Goal: Consume media (video, audio): Consume media (video, audio)

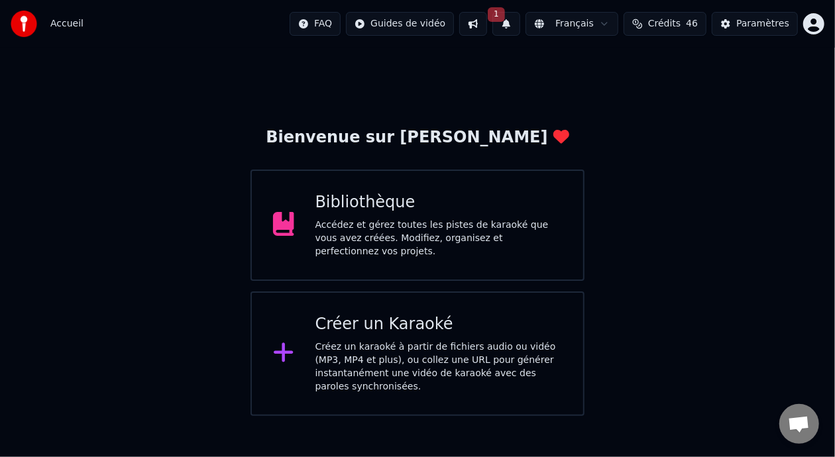
click at [456, 213] on div "Bibliothèque" at bounding box center [438, 202] width 247 height 21
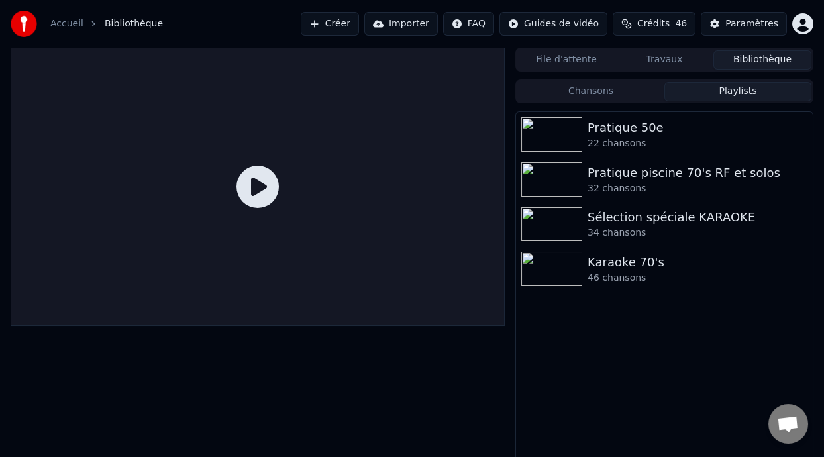
click at [735, 91] on button "Playlists" at bounding box center [737, 91] width 147 height 19
click at [669, 134] on div "Pratique 50e" at bounding box center [690, 128] width 207 height 19
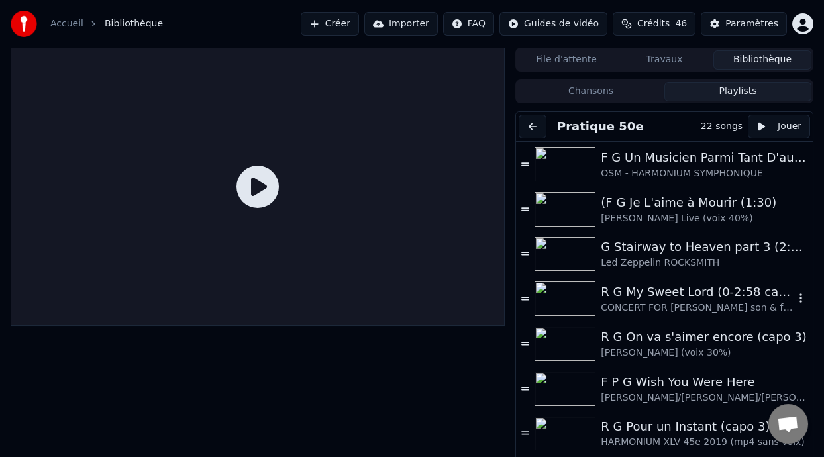
click at [671, 297] on div "R G My Sweet Lord (0-2:58 capo 2)" at bounding box center [697, 292] width 193 height 19
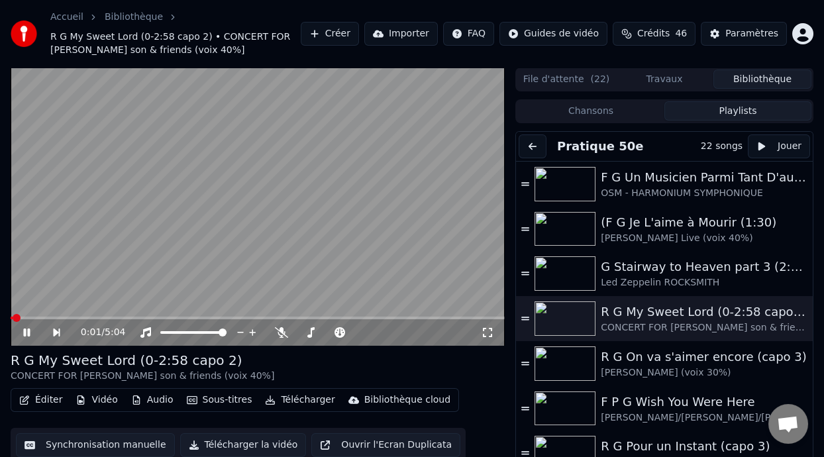
click at [27, 331] on icon at bounding box center [26, 333] width 7 height 8
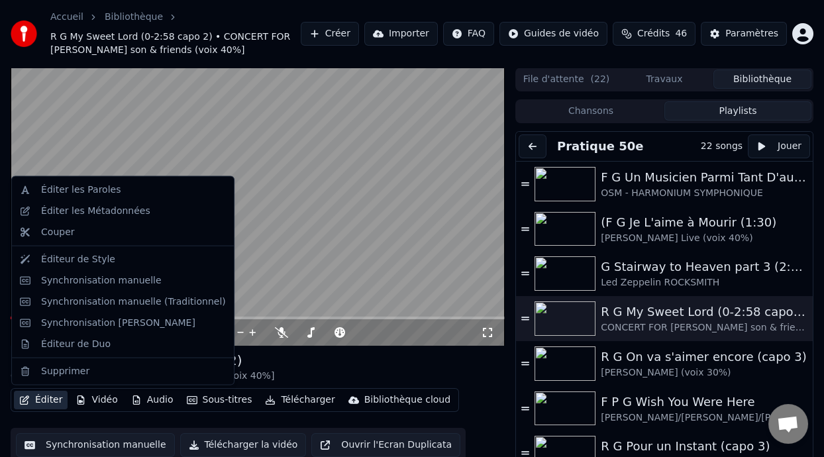
click at [49, 402] on button "Éditer" at bounding box center [41, 400] width 54 height 19
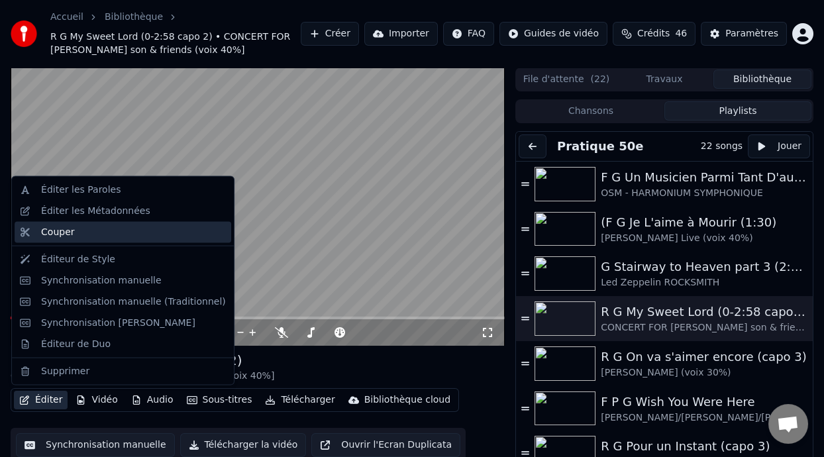
click at [97, 237] on div "Couper" at bounding box center [133, 232] width 185 height 13
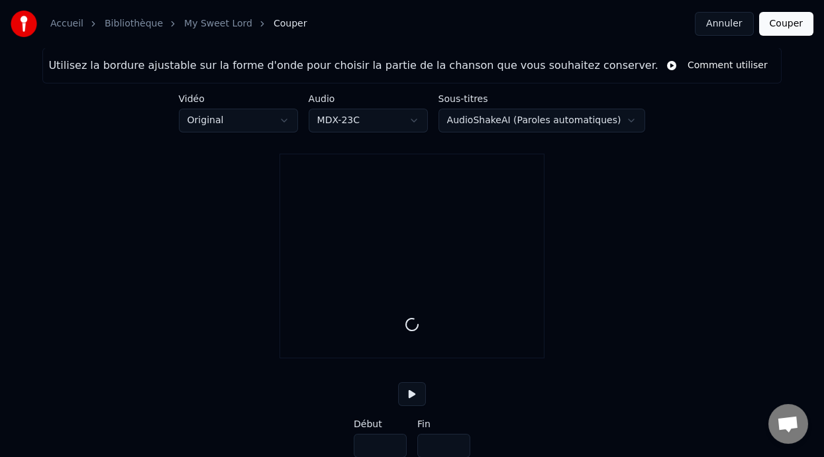
type input "*****"
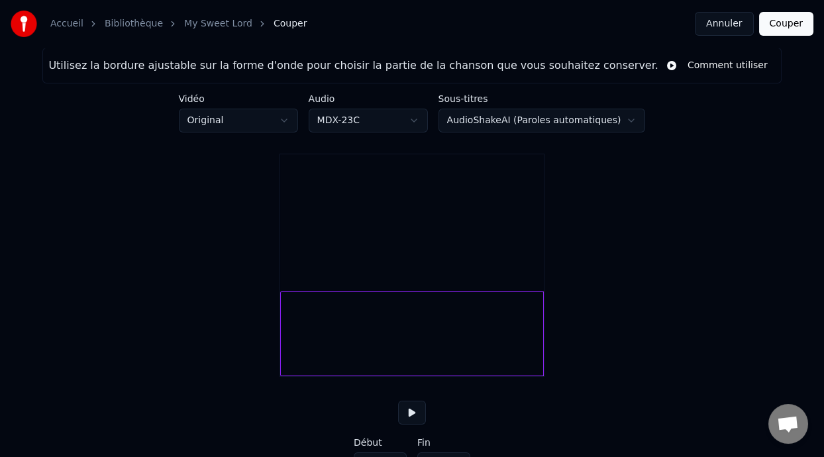
click at [718, 21] on button "Annuler" at bounding box center [724, 24] width 58 height 24
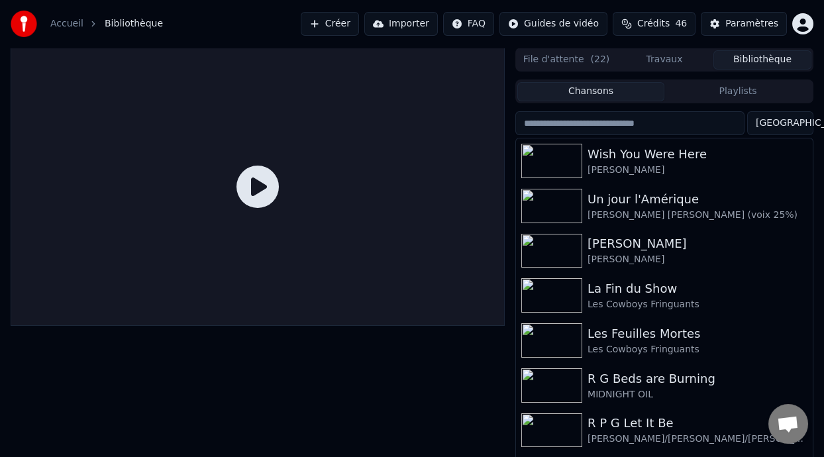
click at [597, 90] on button "Chansons" at bounding box center [590, 91] width 147 height 19
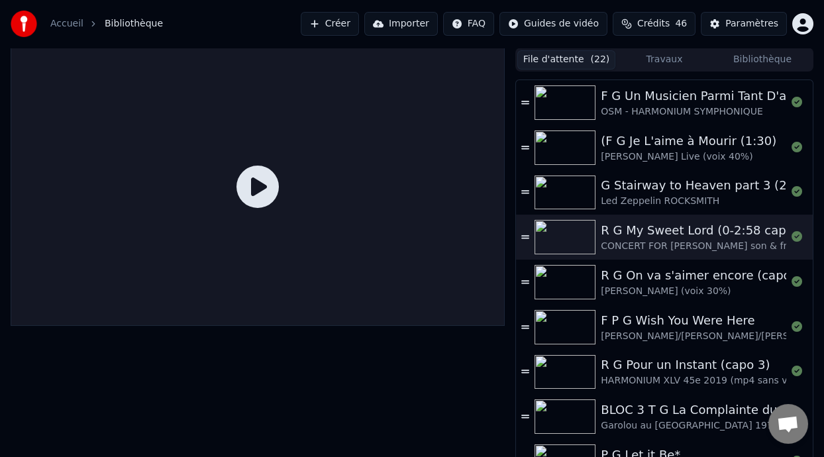
click at [584, 59] on button "File d'attente ( 22 )" at bounding box center [566, 59] width 98 height 19
click at [693, 236] on div "R G My Sweet Lord (0-2:58 capo 2)" at bounding box center [733, 230] width 264 height 19
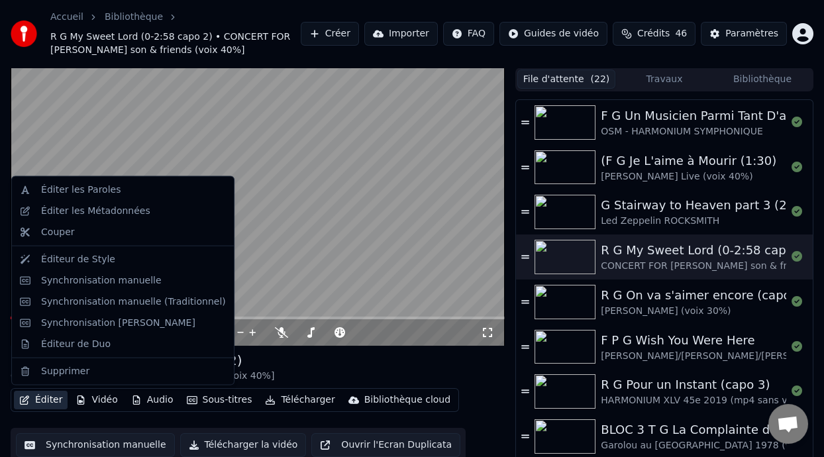
click at [58, 398] on button "Éditer" at bounding box center [41, 400] width 54 height 19
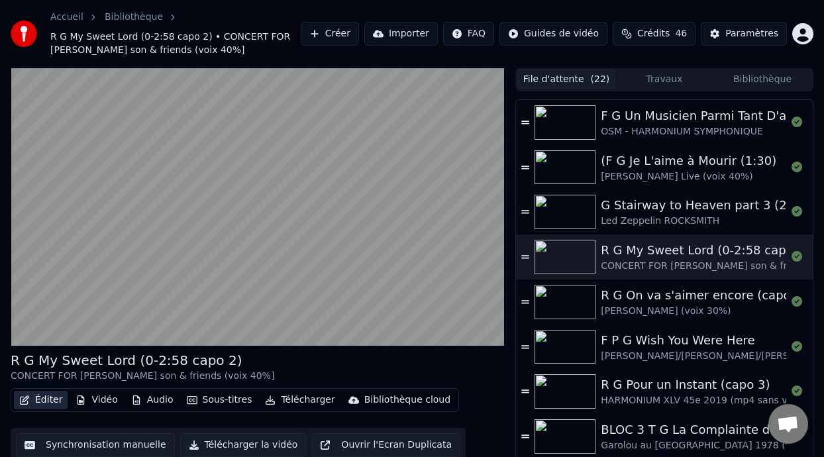
click at [58, 398] on button "Éditer" at bounding box center [41, 400] width 54 height 19
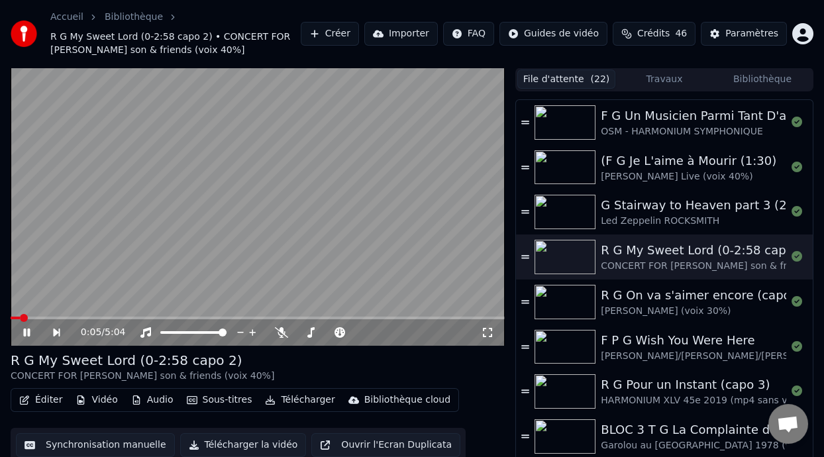
click at [23, 331] on icon at bounding box center [36, 332] width 30 height 11
click at [11, 314] on span at bounding box center [15, 318] width 8 height 8
click at [282, 332] on icon at bounding box center [281, 332] width 13 height 11
click at [42, 401] on button "Éditer" at bounding box center [41, 400] width 54 height 19
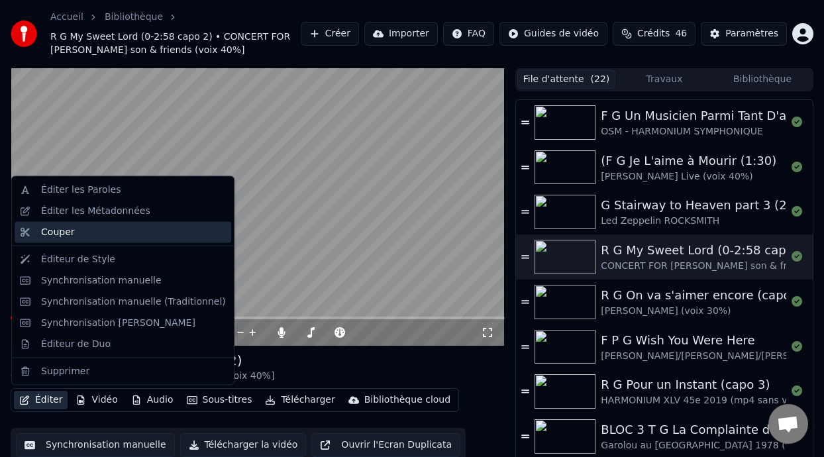
click at [113, 230] on div "Couper" at bounding box center [133, 232] width 185 height 13
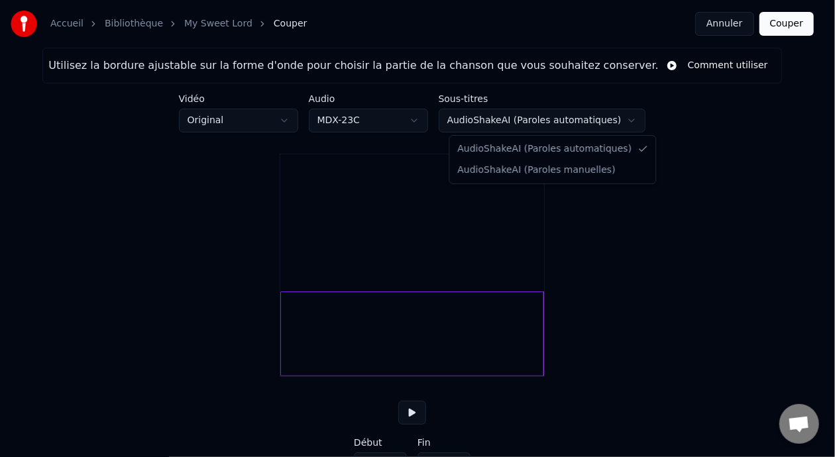
click at [614, 119] on html "Accueil Bibliothèque My Sweet Lord Couper Annuler Couper Utilisez la bordure aj…" at bounding box center [417, 251] width 835 height 503
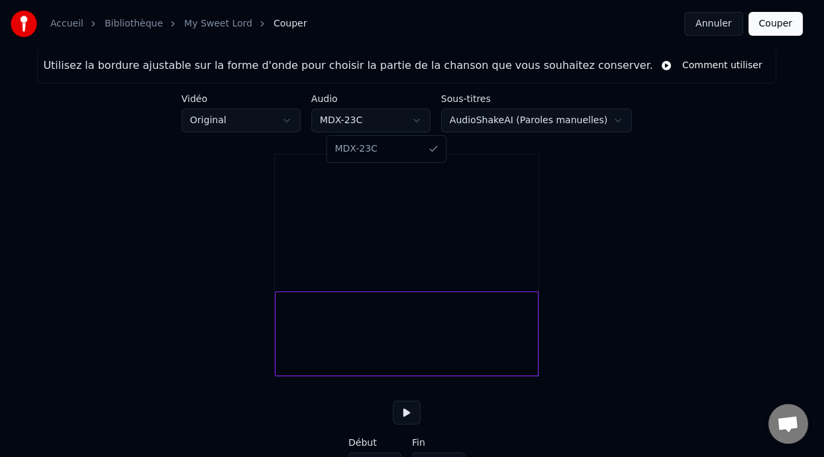
click at [412, 122] on html "Accueil Bibliothèque My Sweet Lord Couper Annuler Couper Utilisez la bordure aj…" at bounding box center [412, 251] width 824 height 503
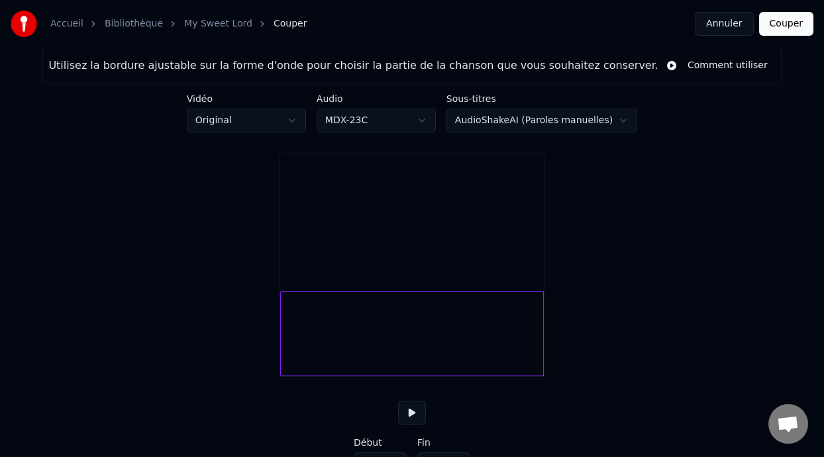
click at [412, 122] on html "Accueil Bibliothèque My Sweet Lord Couper Annuler Couper Utilisez la bordure aj…" at bounding box center [412, 251] width 824 height 503
click at [431, 345] on div at bounding box center [433, 333] width 4 height 83
click at [423, 274] on video at bounding box center [412, 220] width 264 height 132
click at [413, 425] on button at bounding box center [412, 413] width 28 height 24
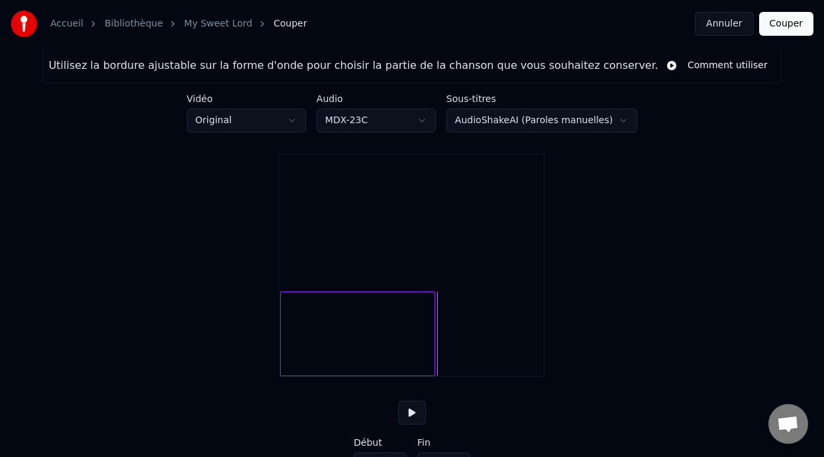
click at [413, 425] on button at bounding box center [412, 413] width 28 height 24
click at [423, 353] on div at bounding box center [422, 333] width 4 height 83
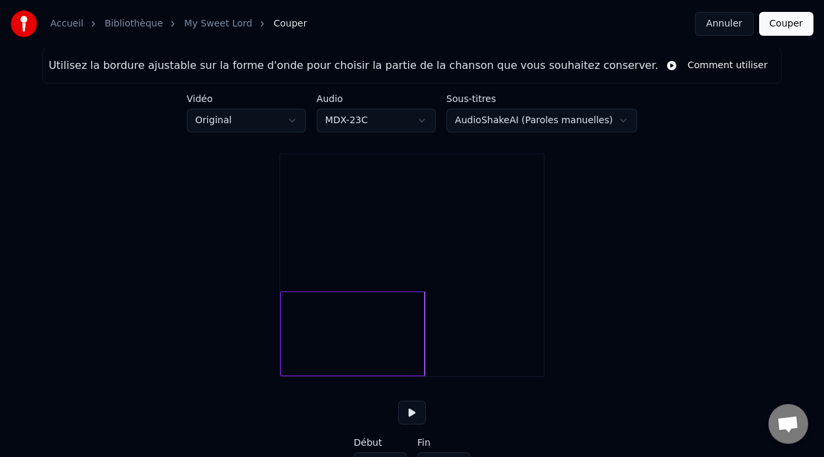
click at [388, 344] on div at bounding box center [352, 333] width 144 height 85
click at [410, 423] on button at bounding box center [412, 413] width 28 height 24
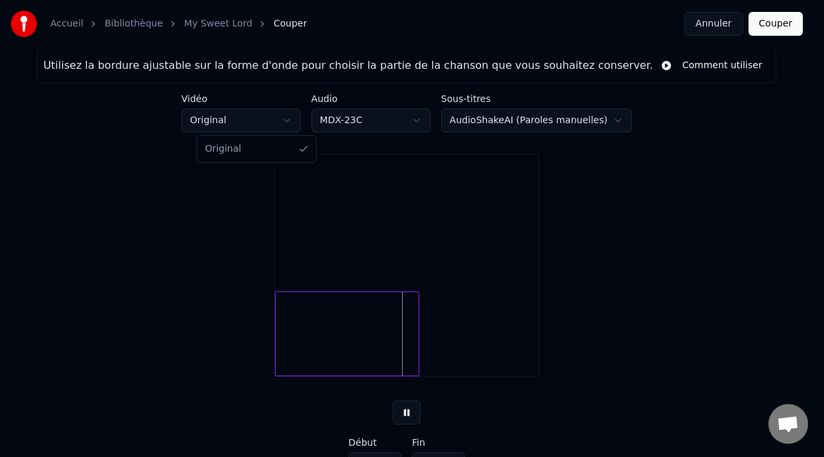
click at [303, 122] on html "Accueil Bibliothèque My Sweet Lord Couper Annuler Couper Utilisez la bordure aj…" at bounding box center [412, 251] width 824 height 503
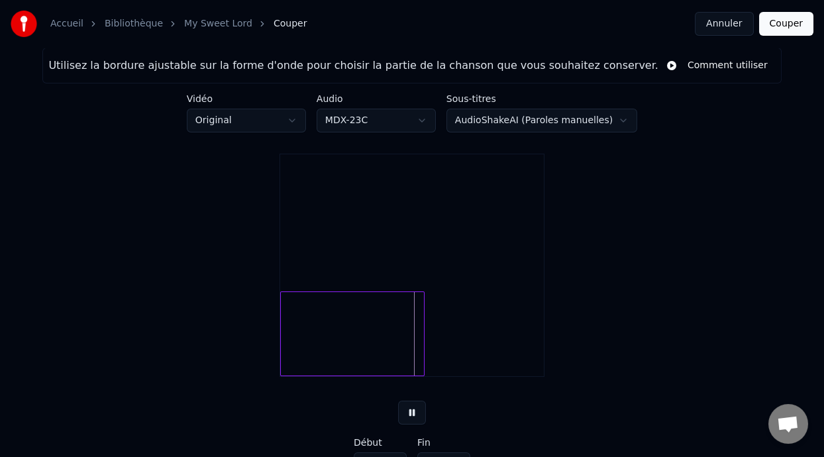
click at [393, 370] on div at bounding box center [352, 333] width 144 height 85
click at [414, 425] on button at bounding box center [412, 413] width 28 height 24
drag, startPoint x: 428, startPoint y: 358, endPoint x: 421, endPoint y: 361, distance: 7.4
click at [421, 361] on div at bounding box center [412, 333] width 264 height 85
click at [422, 367] on div at bounding box center [423, 333] width 4 height 83
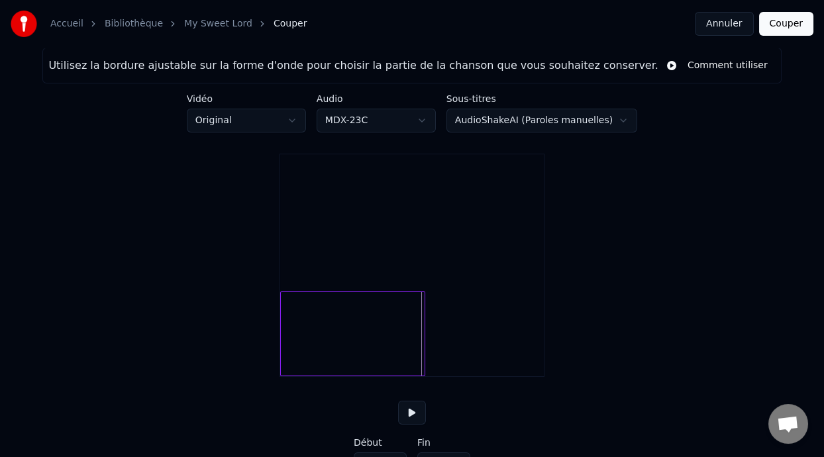
type input "*****"
click at [405, 357] on div at bounding box center [352, 333] width 145 height 85
click at [416, 425] on button at bounding box center [412, 413] width 28 height 24
click at [417, 425] on button at bounding box center [412, 413] width 28 height 24
click at [733, 24] on button "Annuler" at bounding box center [724, 24] width 58 height 24
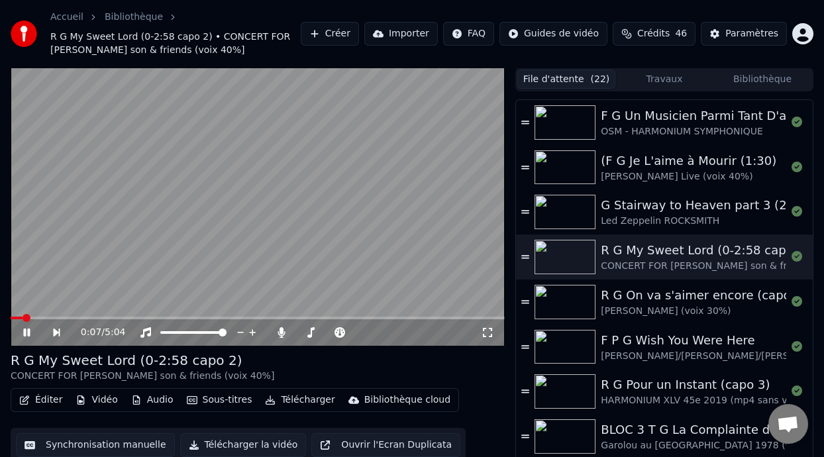
click at [30, 330] on icon at bounding box center [36, 332] width 30 height 11
click at [756, 79] on button "Bibliothèque" at bounding box center [762, 79] width 98 height 19
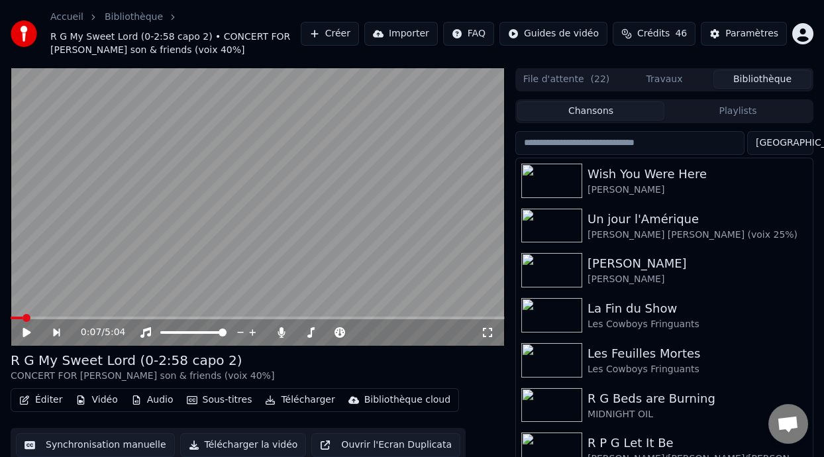
click at [724, 112] on button "Playlists" at bounding box center [737, 110] width 147 height 19
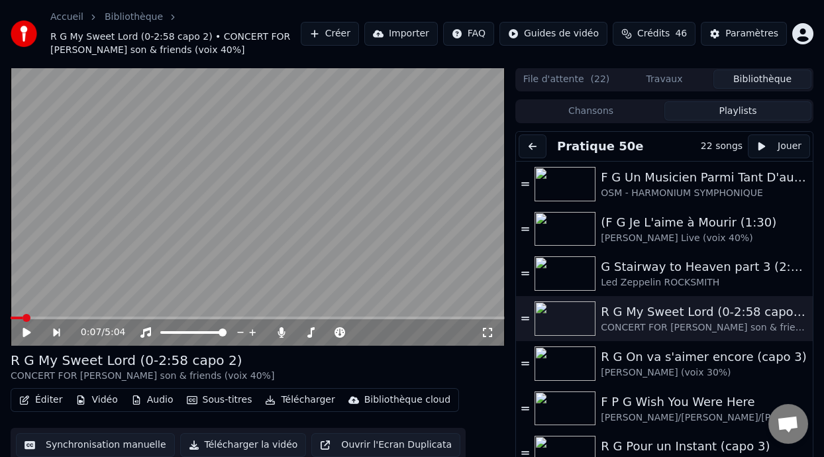
click at [533, 145] on button at bounding box center [533, 146] width 28 height 24
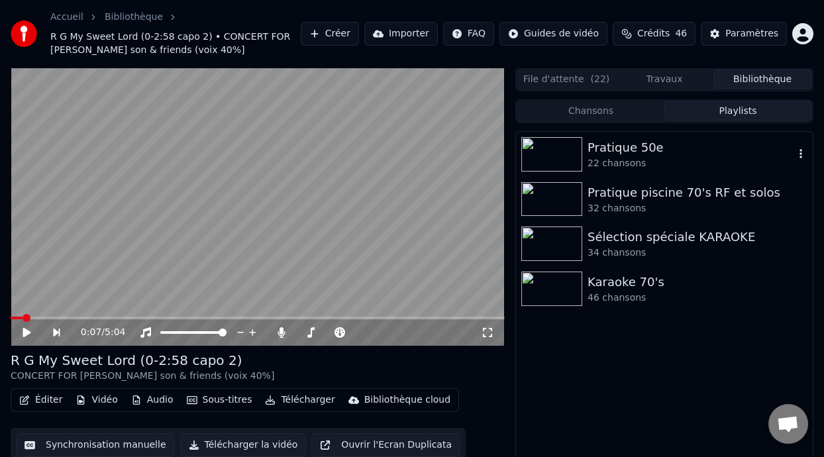
click at [624, 154] on div "Pratique 50e" at bounding box center [690, 147] width 207 height 19
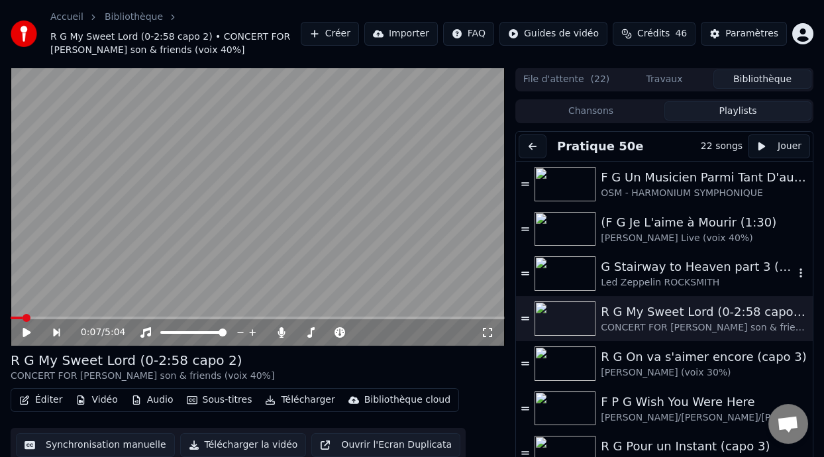
click at [637, 273] on div "G Stairway to Heaven part 3 (2:23 - 5:44) -8%" at bounding box center [697, 267] width 193 height 19
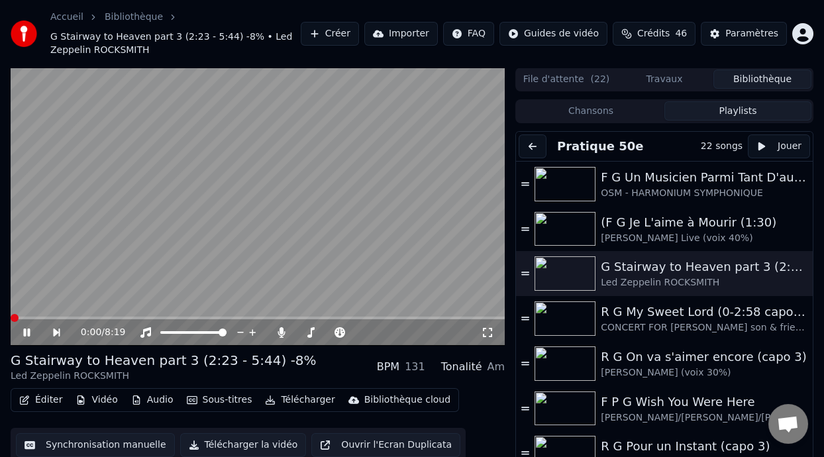
click at [26, 329] on icon at bounding box center [36, 332] width 30 height 11
click at [536, 147] on button at bounding box center [533, 146] width 28 height 24
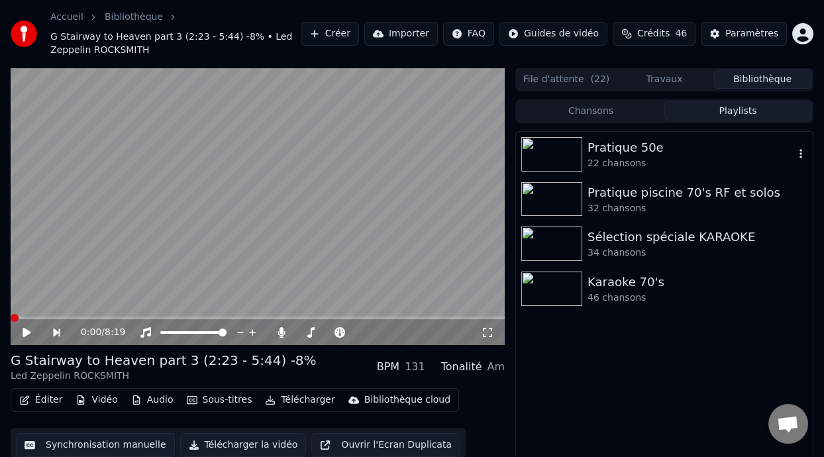
click at [643, 150] on div "Pratique 50e" at bounding box center [690, 147] width 207 height 19
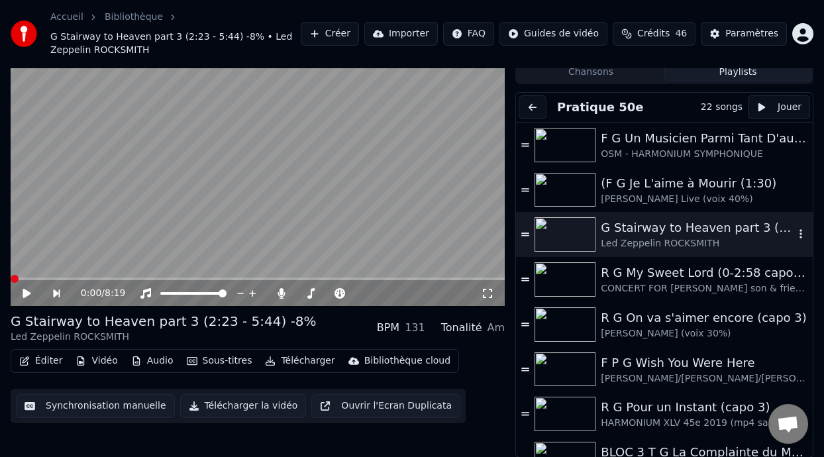
click at [664, 235] on div "G Stairway to Heaven part 3 (2:23 - 5:44) -8%" at bounding box center [697, 228] width 193 height 19
click at [28, 289] on icon at bounding box center [26, 293] width 7 height 8
